Goal: Entertainment & Leisure: Consume media (video, audio)

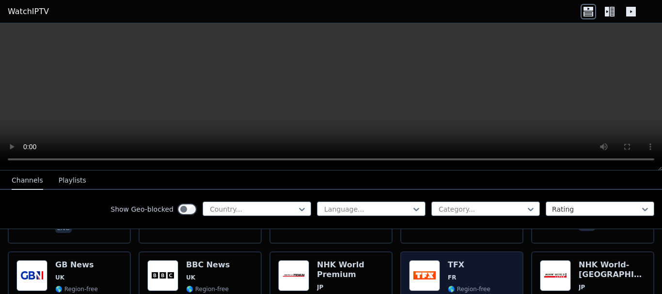
scroll to position [581, 0]
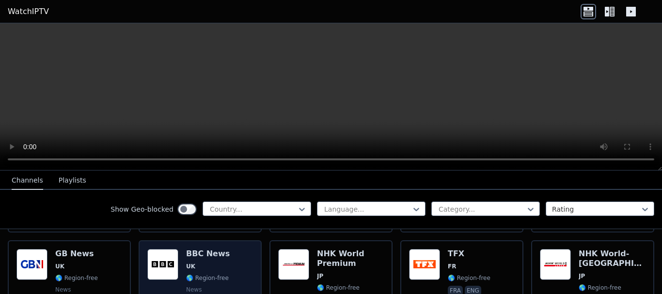
click at [162, 260] on img at bounding box center [162, 264] width 31 height 31
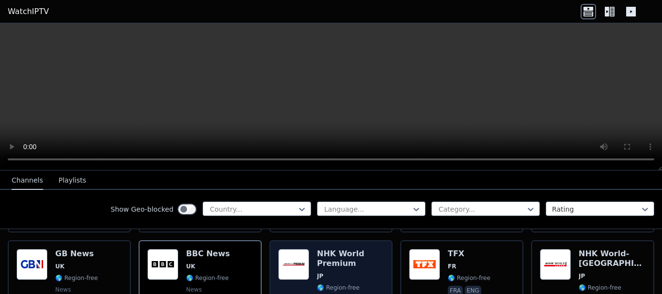
click at [308, 269] on div "Popularity 1984 NHK World Premium JP 🌎 Region-free news eng jpn spa" at bounding box center [331, 284] width 106 height 70
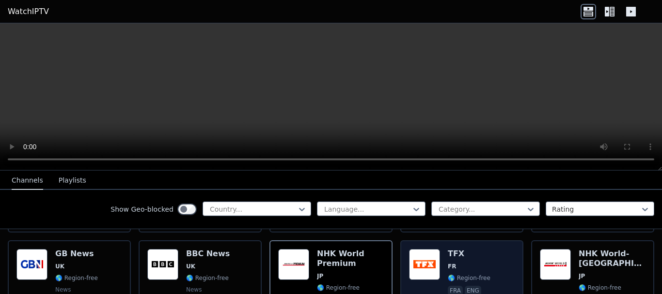
click at [448, 274] on span "🌎 Region-free" at bounding box center [469, 278] width 43 height 8
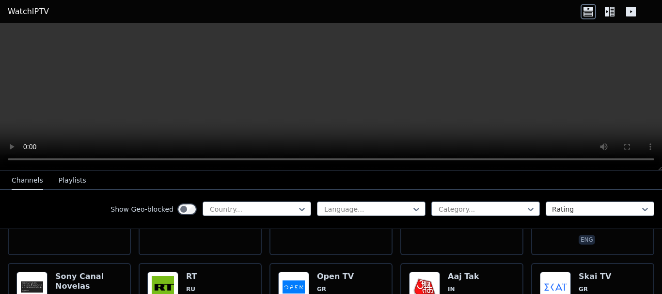
scroll to position [872, 0]
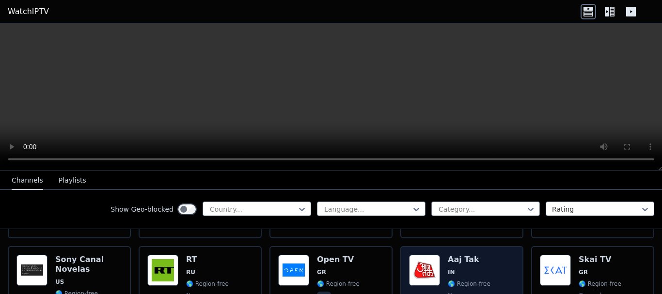
click at [423, 268] on img at bounding box center [424, 270] width 31 height 31
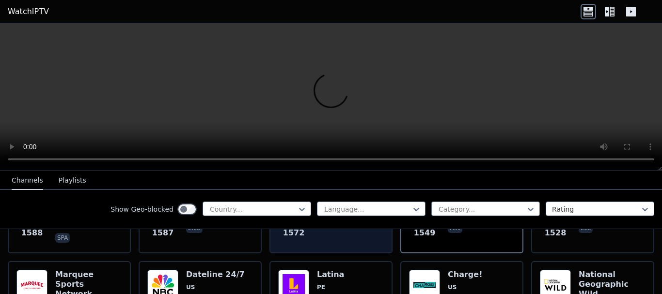
scroll to position [969, 0]
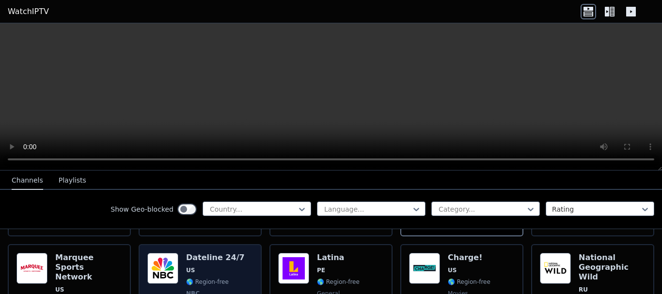
click at [165, 264] on img at bounding box center [162, 268] width 31 height 31
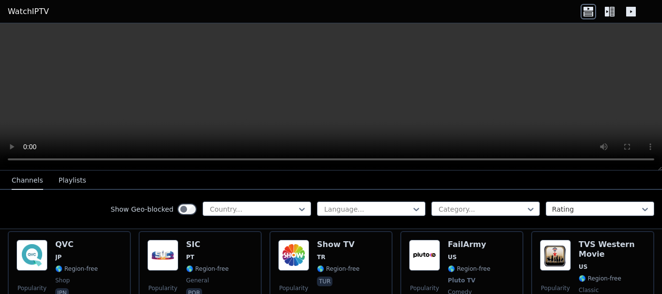
scroll to position [2034, 0]
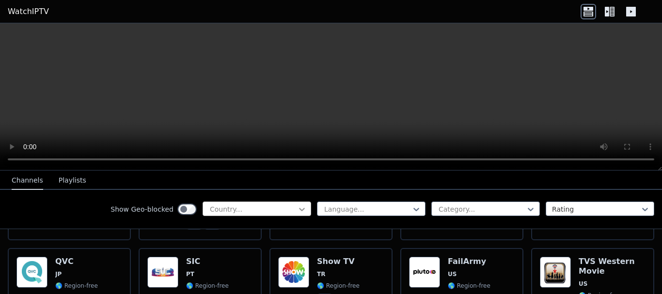
click at [299, 210] on icon at bounding box center [302, 209] width 6 height 3
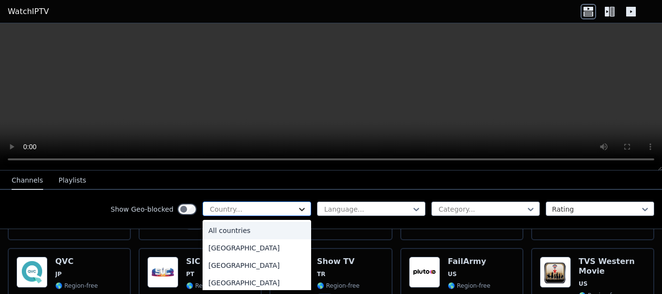
click at [299, 211] on icon at bounding box center [302, 209] width 6 height 3
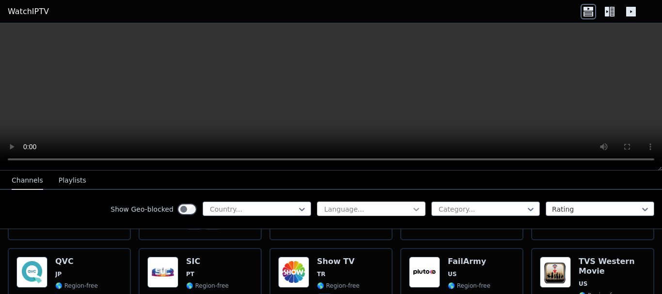
click at [411, 210] on icon at bounding box center [416, 209] width 10 height 10
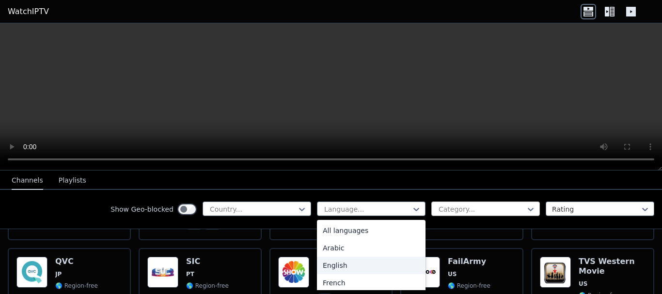
click at [453, 212] on div at bounding box center [481, 209] width 88 height 10
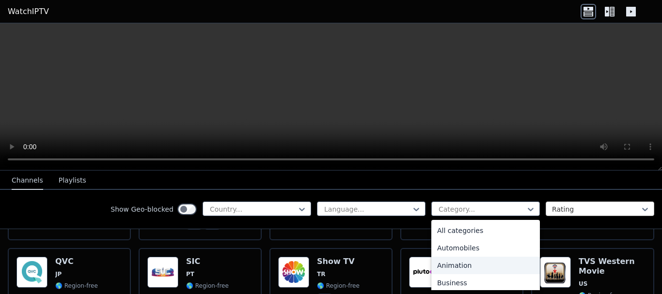
click at [568, 209] on div at bounding box center [596, 209] width 88 height 10
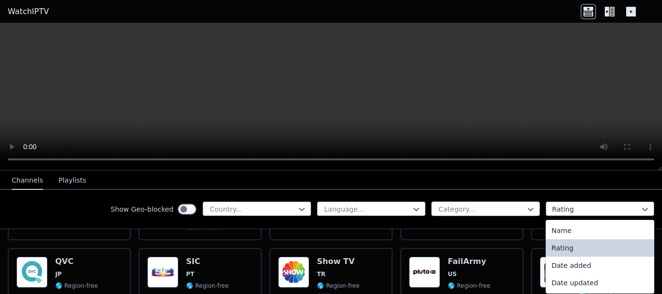
click at [488, 206] on div at bounding box center [481, 209] width 88 height 10
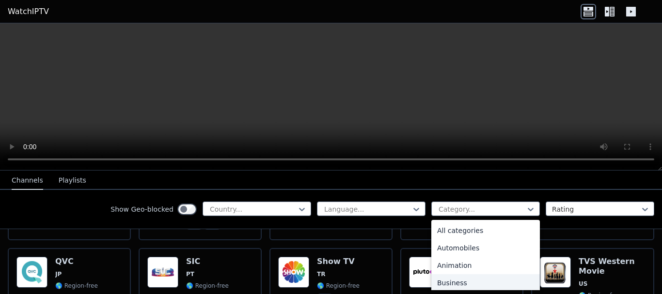
click at [438, 285] on div "Business" at bounding box center [485, 282] width 108 height 17
